Goal: Task Accomplishment & Management: Use online tool/utility

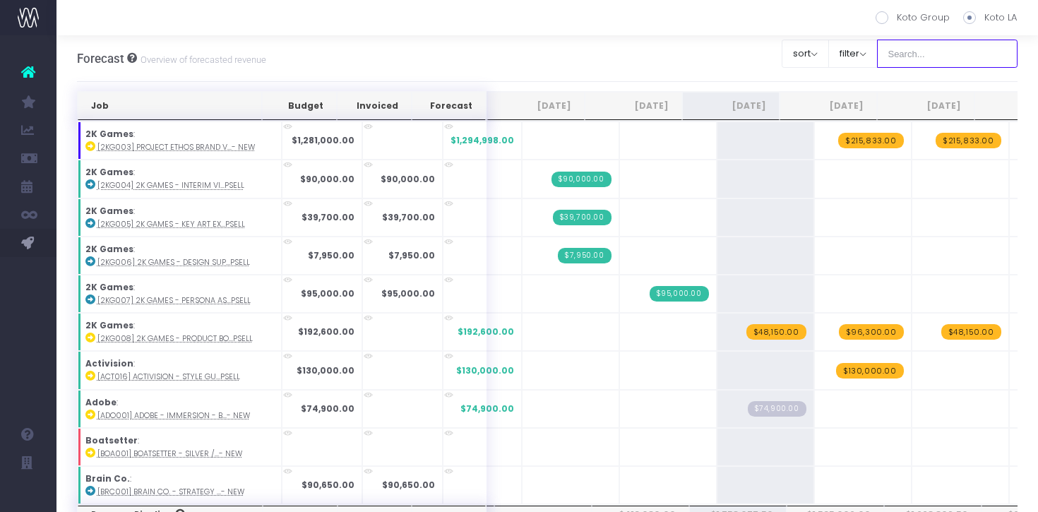
click at [976, 54] on input "text" at bounding box center [947, 54] width 141 height 28
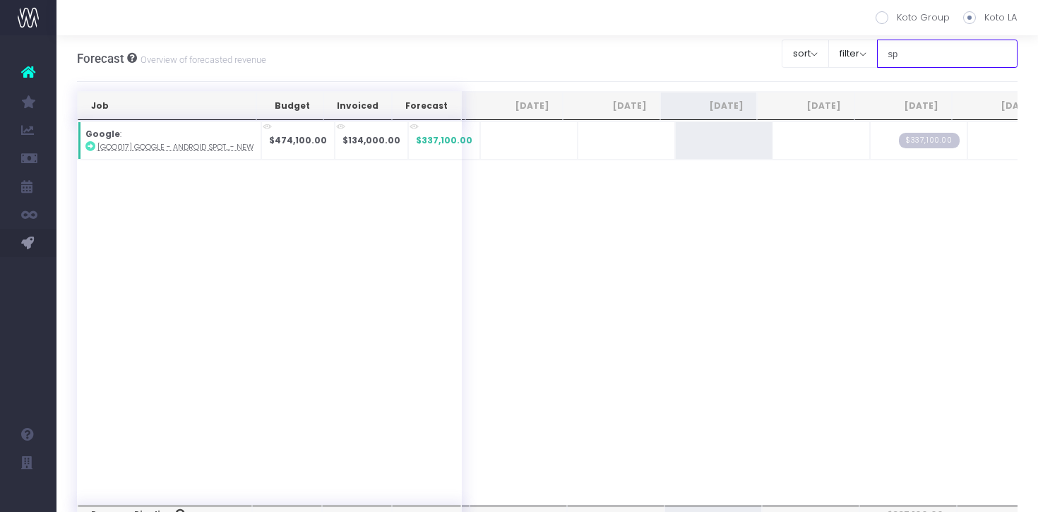
type input "s"
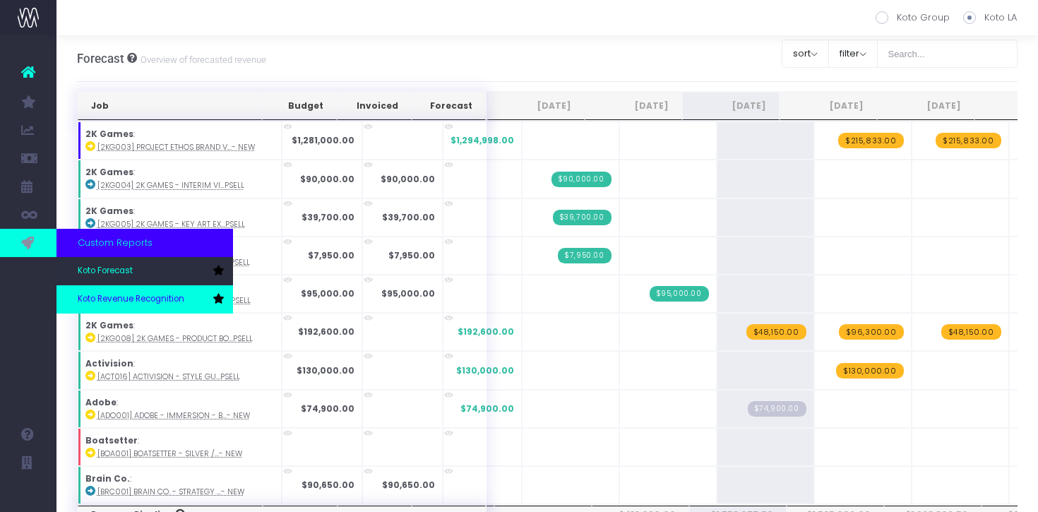
click at [105, 295] on span "Koto Revenue Recognition" at bounding box center [131, 299] width 107 height 13
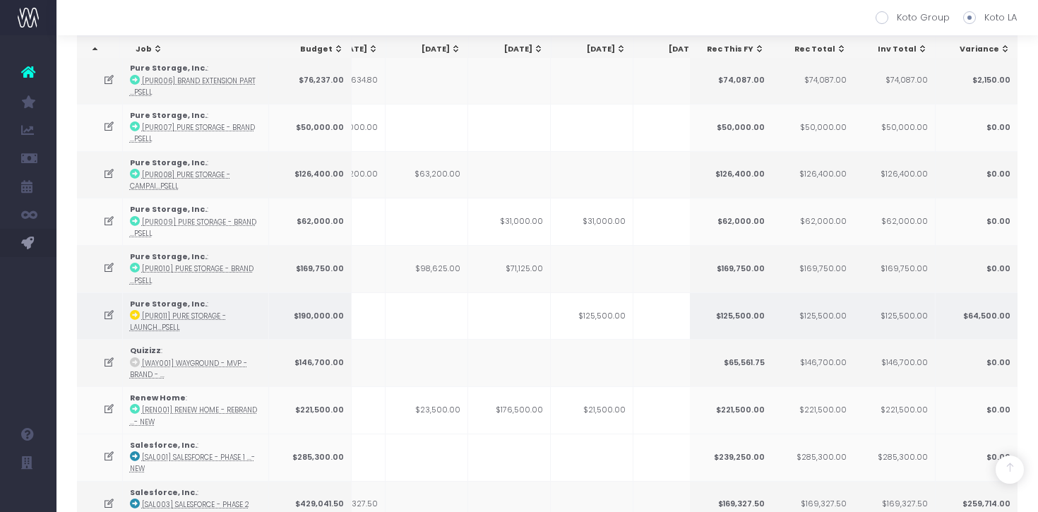
click at [99, 302] on td at bounding box center [100, 315] width 46 height 47
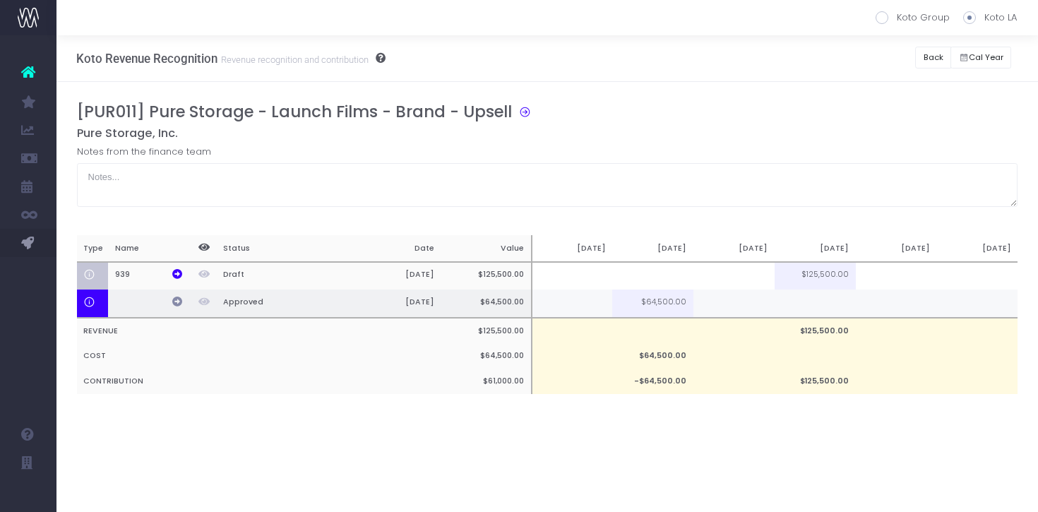
click at [179, 302] on icon at bounding box center [177, 302] width 10 height 10
click at [747, 314] on td at bounding box center [734, 304] width 81 height 28
click at [807, 308] on td at bounding box center [815, 304] width 81 height 28
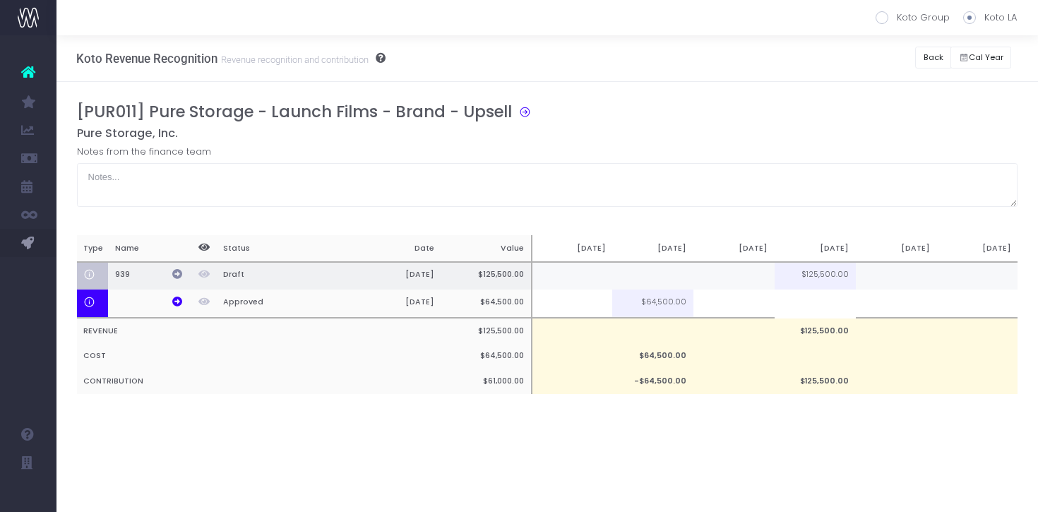
click at [176, 274] on icon at bounding box center [177, 274] width 10 height 10
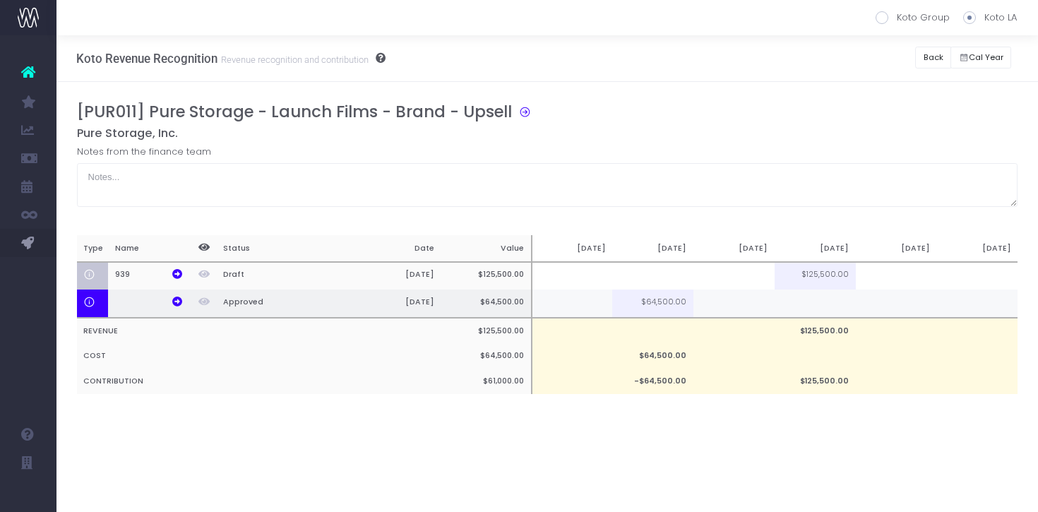
click at [822, 305] on td at bounding box center [815, 304] width 81 height 28
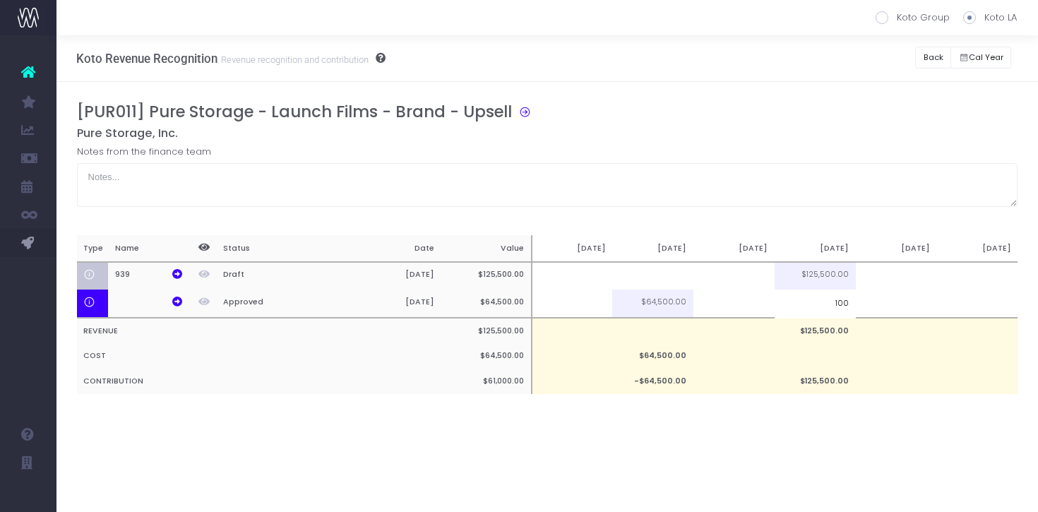
type input "100$"
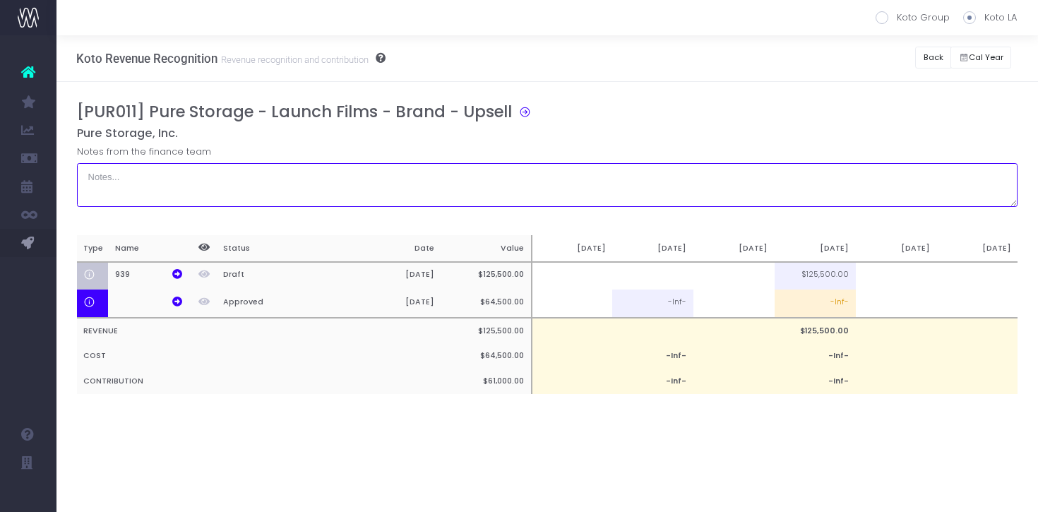
click at [860, 191] on textarea at bounding box center [547, 185] width 941 height 44
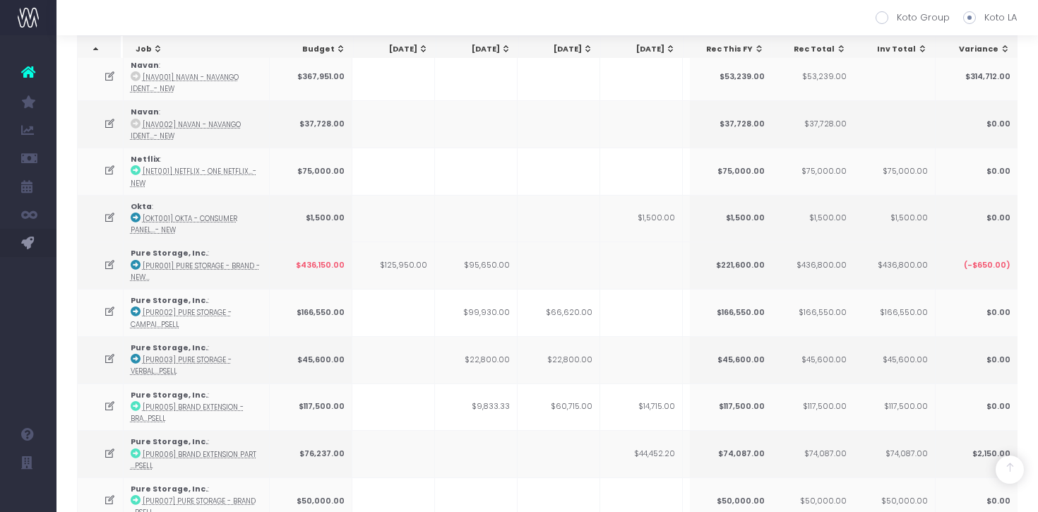
scroll to position [1709, 0]
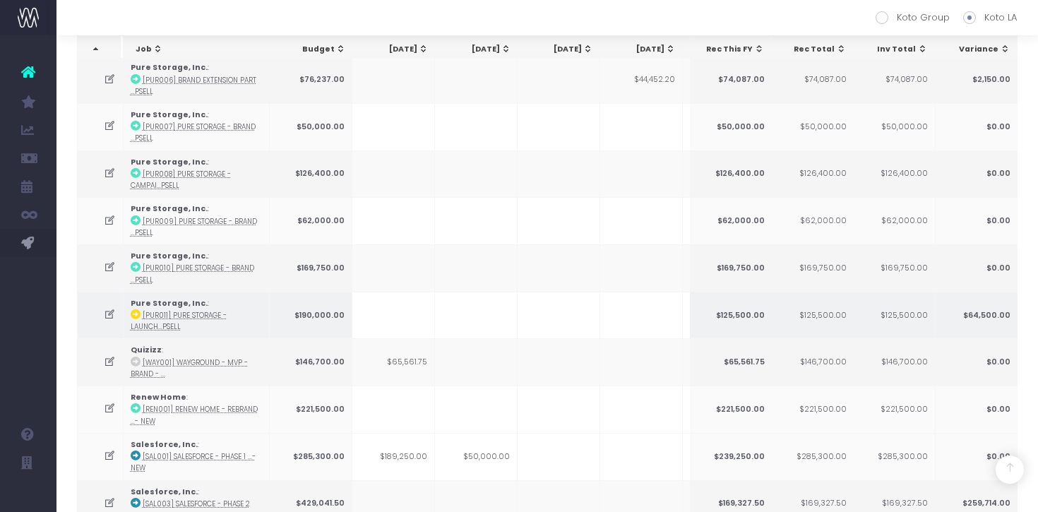
click at [108, 309] on icon at bounding box center [110, 315] width 12 height 12
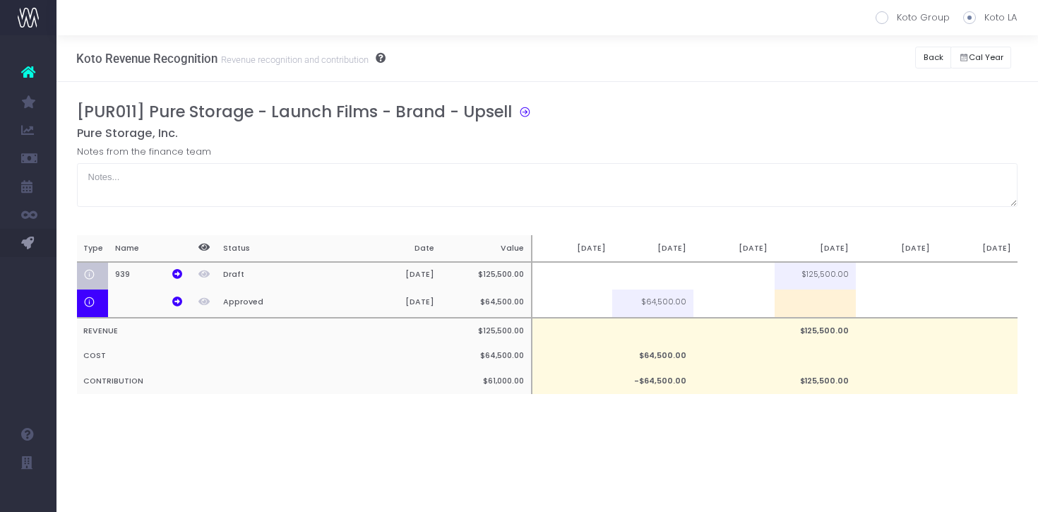
scroll to position [0, 0]
click at [756, 313] on td at bounding box center [734, 304] width 81 height 28
click at [824, 313] on td at bounding box center [815, 304] width 81 height 28
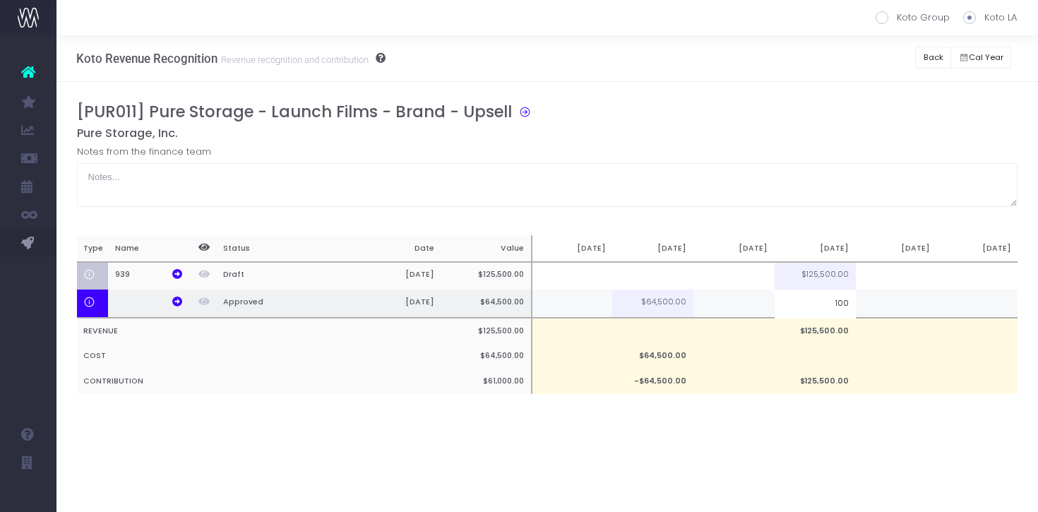
type input "100%"
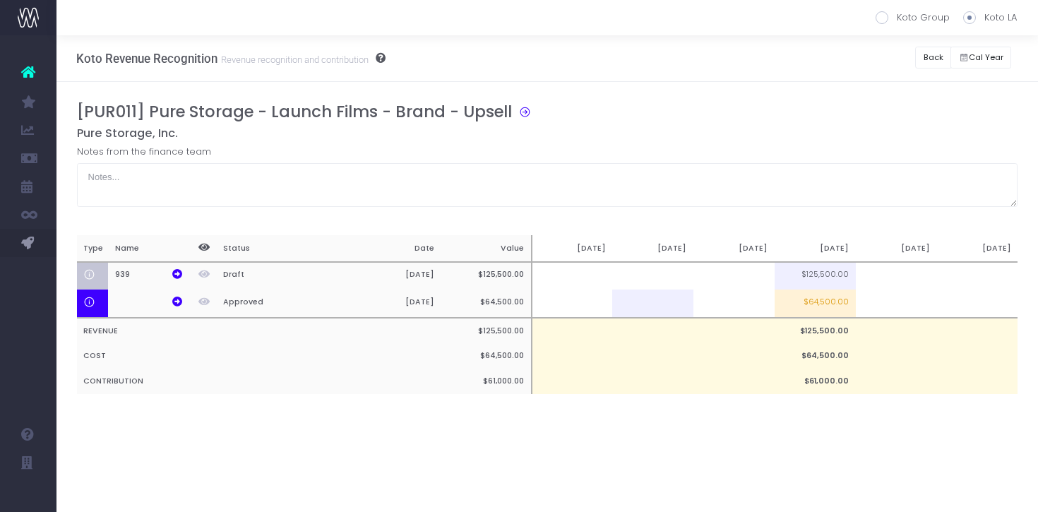
click at [826, 157] on div "Notes from the finance team" at bounding box center [547, 176] width 941 height 62
click at [934, 61] on button "Back" at bounding box center [933, 58] width 36 height 22
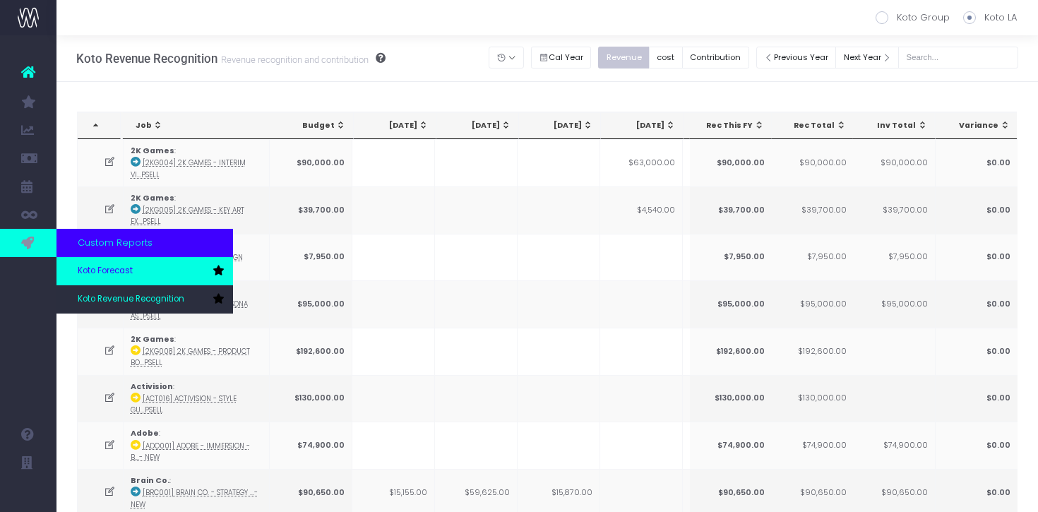
click at [125, 264] on link "Koto Forecast" at bounding box center [145, 271] width 177 height 28
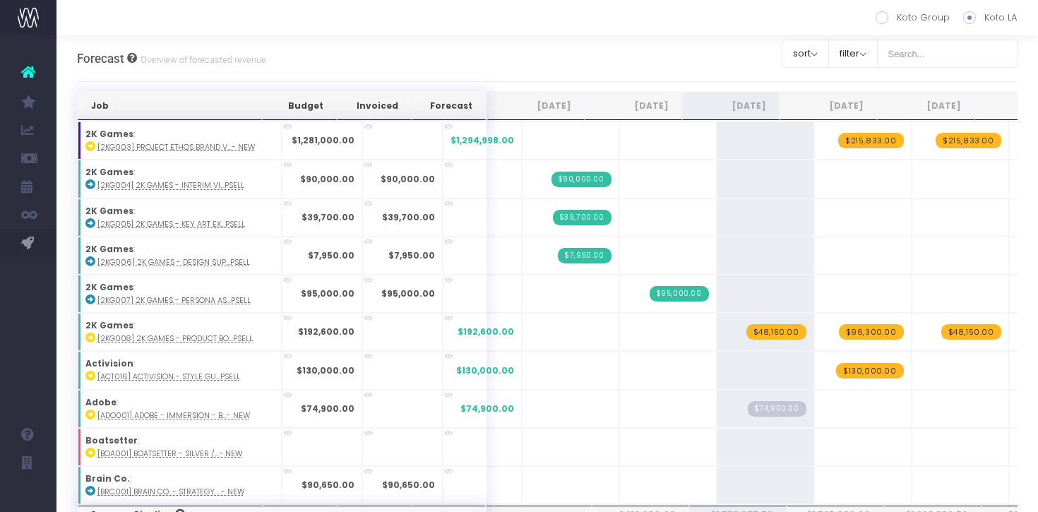
scroll to position [559, 0]
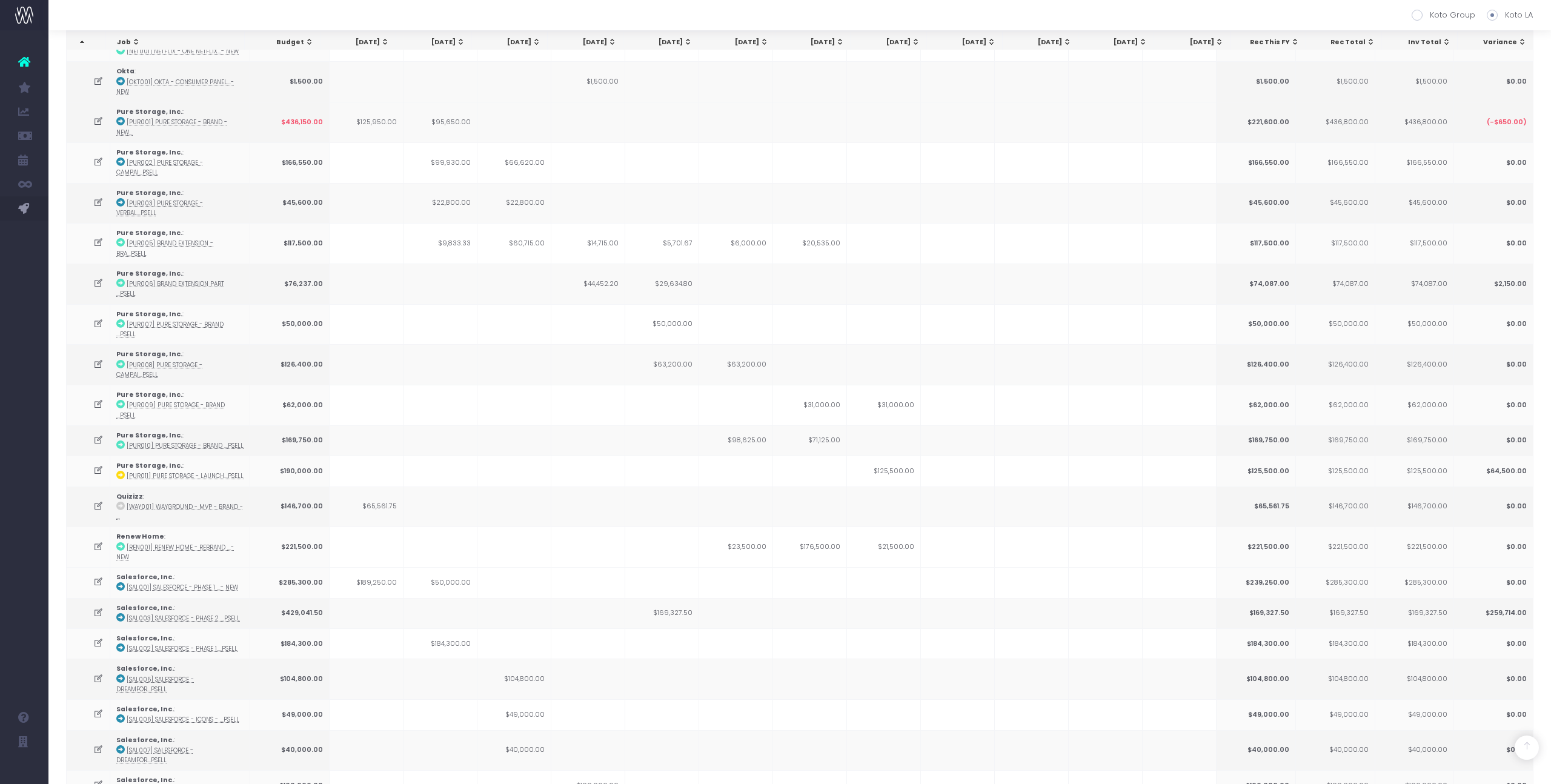
scroll to position [1148, 0]
